Goal: Ask a question

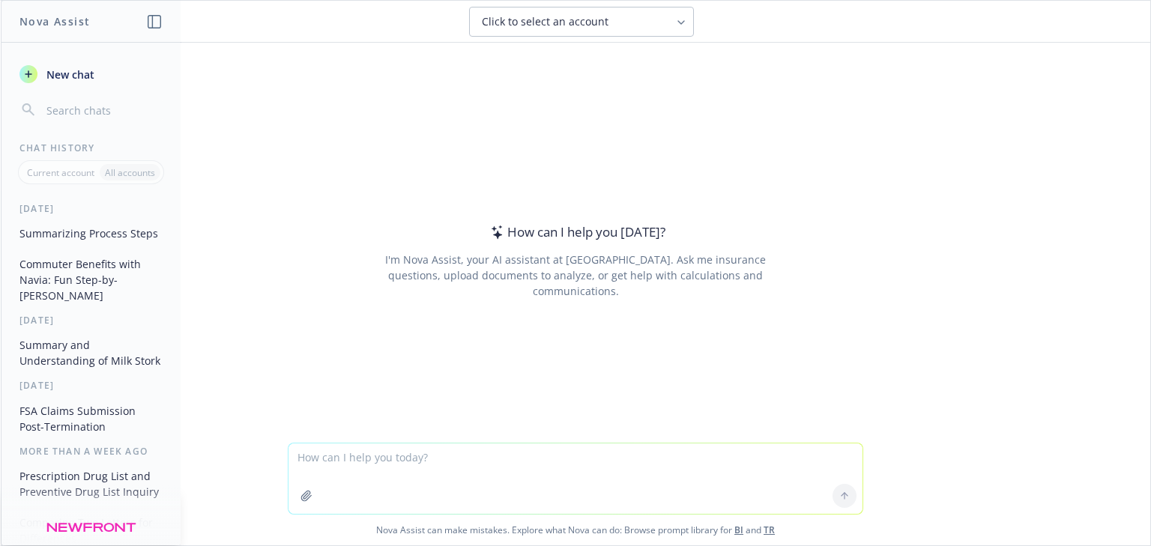
click at [301, 500] on icon "button" at bounding box center [306, 496] width 10 height 10
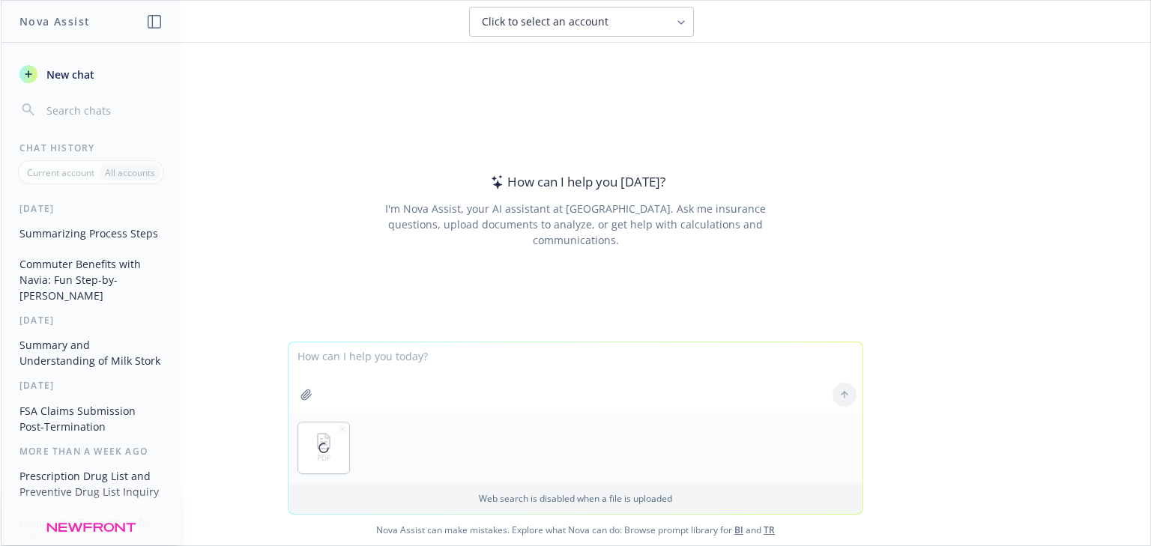
click at [345, 384] on textarea at bounding box center [576, 377] width 574 height 70
type textarea "Can you find if personalis has hearing aid coverage"
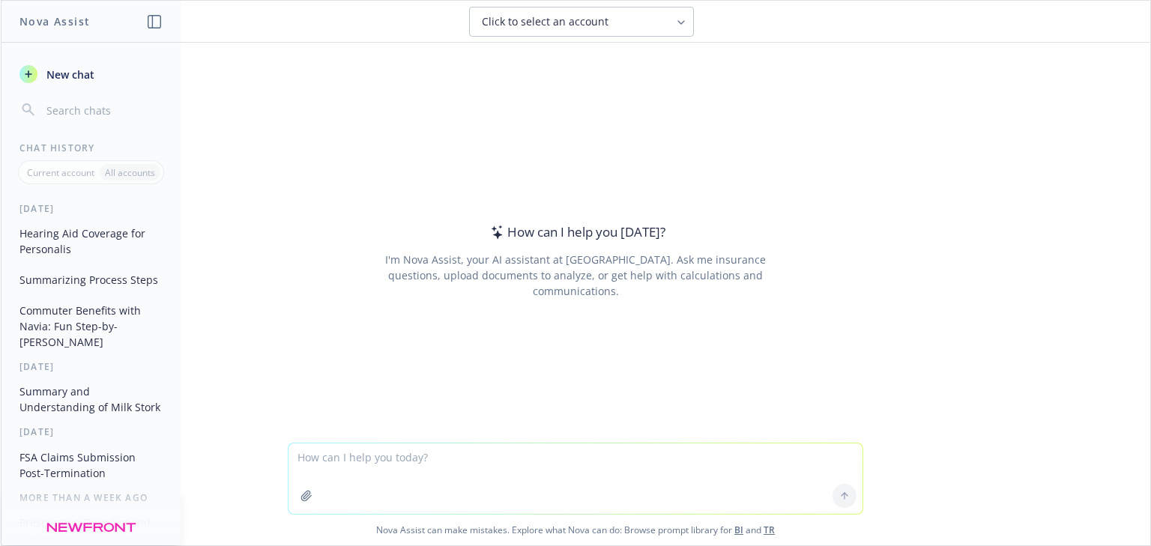
click at [66, 241] on button "Hearing Aid Coverage for Personalis" at bounding box center [90, 241] width 155 height 40
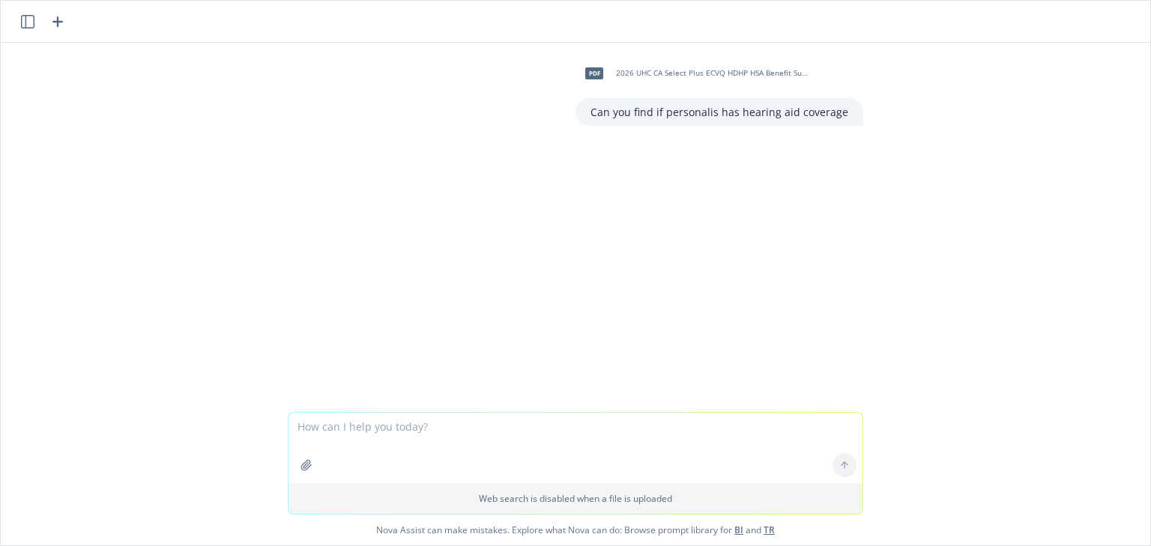
click at [300, 462] on icon "button" at bounding box center [306, 465] width 12 height 12
click at [342, 373] on textarea at bounding box center [576, 377] width 574 height 70
type textarea "Does Personalis have hearing aid coverage"
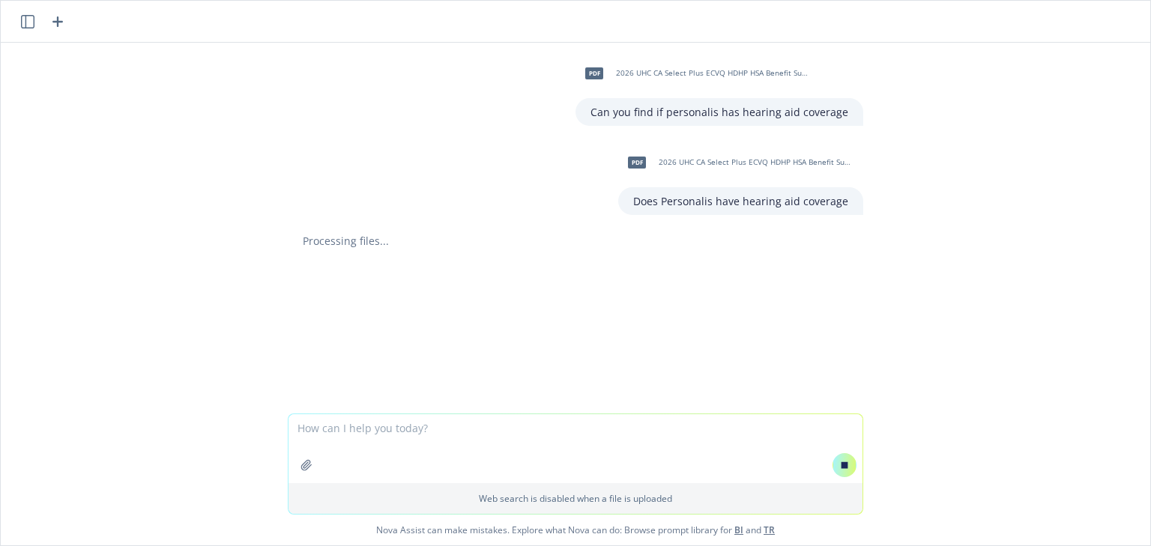
click at [58, 21] on icon "button" at bounding box center [58, 22] width 18 height 18
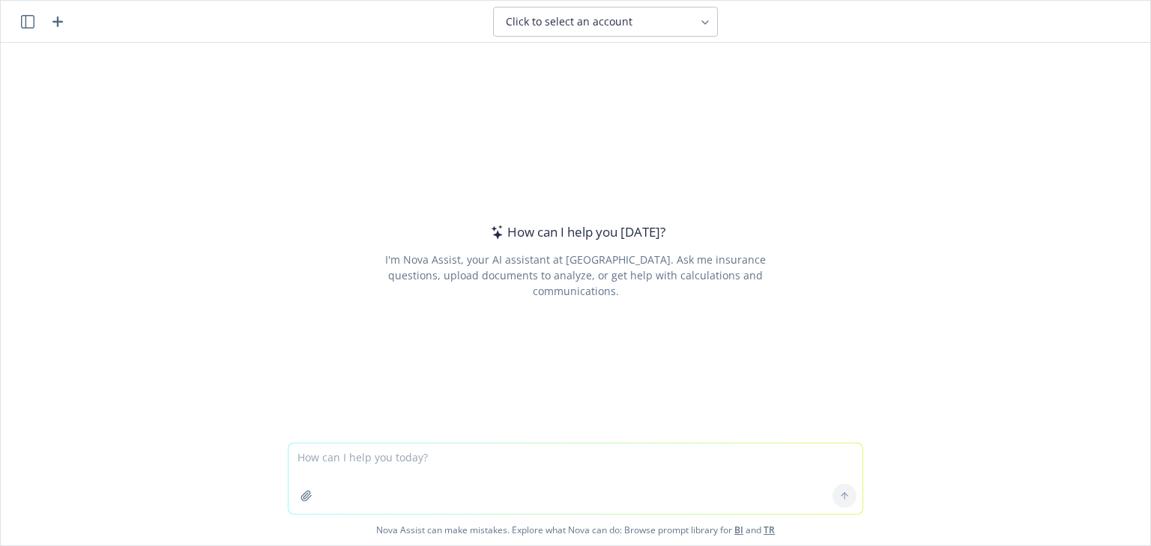
click at [61, 21] on icon "button" at bounding box center [57, 21] width 10 height 10
click at [710, 26] on icon at bounding box center [705, 22] width 12 height 12
drag, startPoint x: 315, startPoint y: 91, endPoint x: 226, endPoint y: 78, distance: 89.4
click at [311, 91] on div "How can I help you today? I'm Nova Assist, your AI assistant at Newfront. Ask m…" at bounding box center [576, 243] width 1150 height 400
click at [25, 21] on icon "button" at bounding box center [27, 21] width 13 height 13
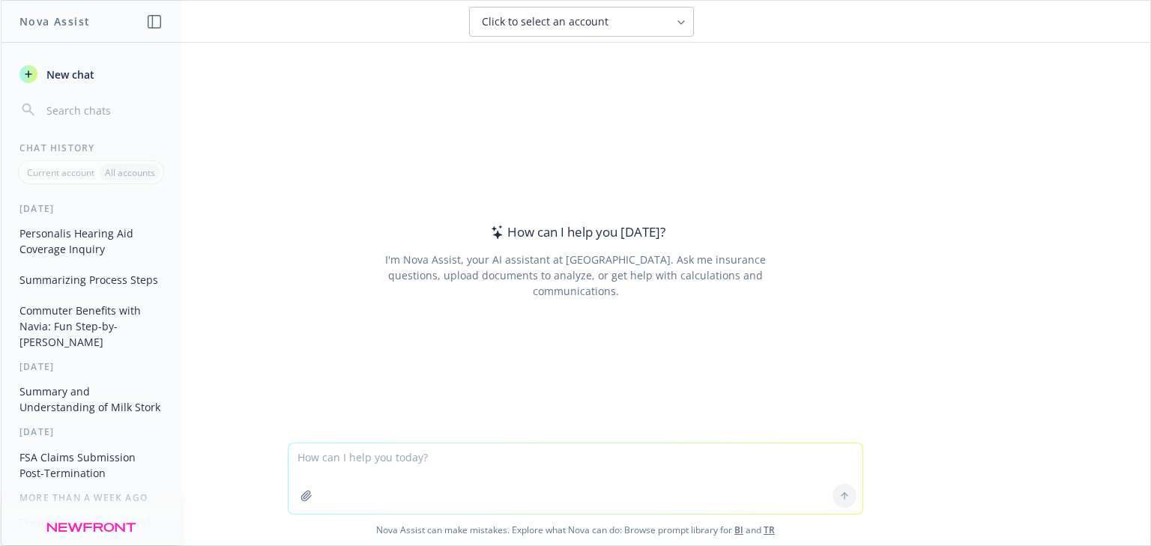
click at [57, 264] on div "Personalis Hearing Aid Coverage Inquiry Summarizing Process Steps Commuter Bene…" at bounding box center [90, 287] width 179 height 133
click at [46, 311] on button "Commuter Benefits with Navia: Fun Step-by-[PERSON_NAME]" at bounding box center [90, 326] width 155 height 56
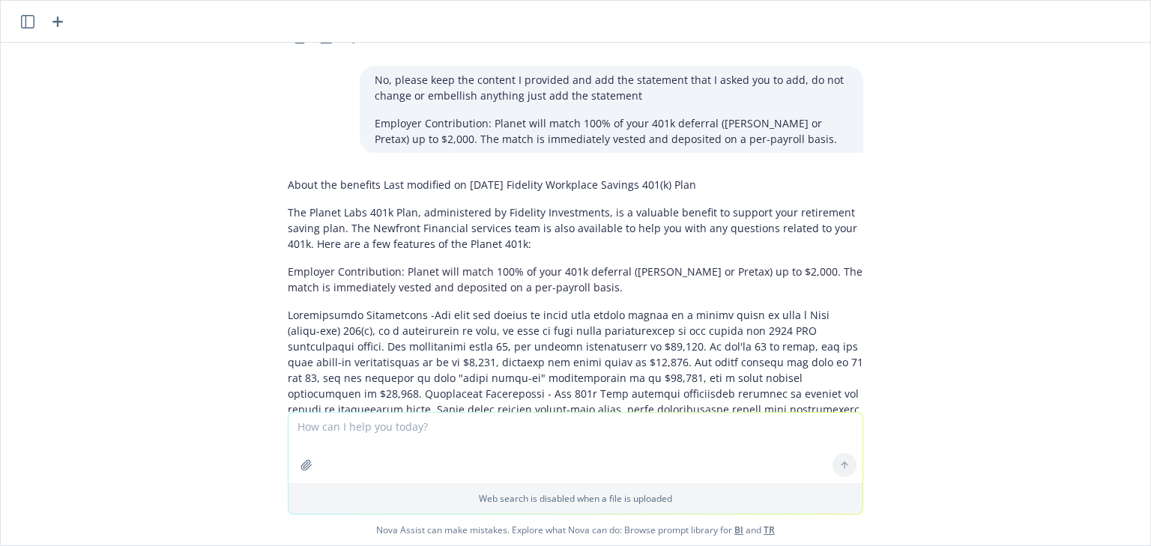
scroll to position [6420, 0]
